Goal: Transaction & Acquisition: Obtain resource

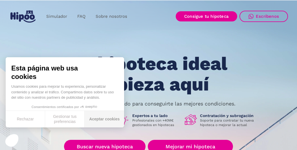
click at [95, 121] on button "Aceptar cookies" at bounding box center [105, 119] width 40 height 17
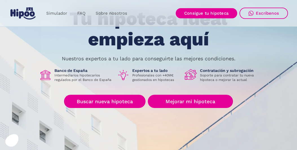
scroll to position [56, 0]
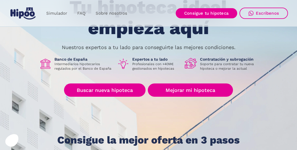
drag, startPoint x: 139, startPoint y: 94, endPoint x: 132, endPoint y: 98, distance: 8.3
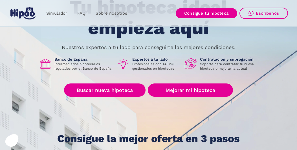
drag, startPoint x: 132, startPoint y: 98, endPoint x: 120, endPoint y: 110, distance: 16.8
click at [120, 110] on div "Tu hipoteca ideal empieza aquí Nuestros expertos a tu lado para conseguirte las…" at bounding box center [148, 70] width 279 height 147
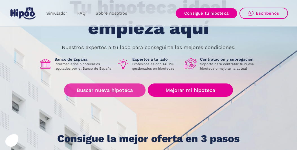
click at [120, 89] on link "Buscar nueva hipoteca" at bounding box center [105, 90] width 82 height 13
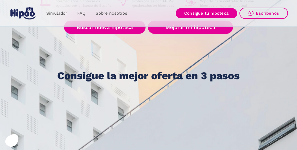
scroll to position [169, 0]
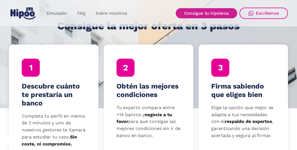
click at [190, 11] on link "Consigue tu hipoteca" at bounding box center [207, 13] width 62 height 10
